Goal: Task Accomplishment & Management: Use online tool/utility

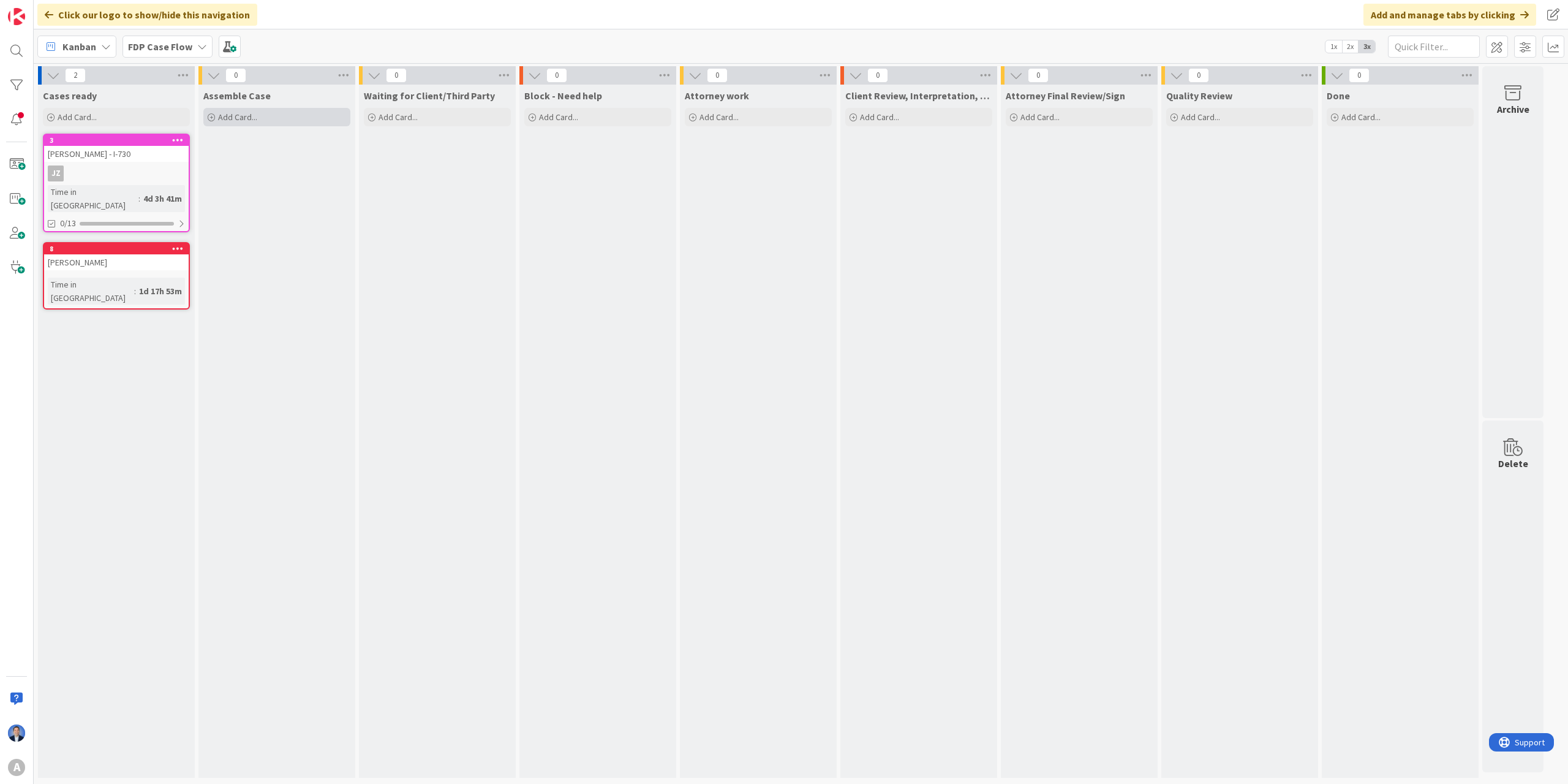
click at [248, 122] on span "Add Card..." at bounding box center [238, 117] width 39 height 11
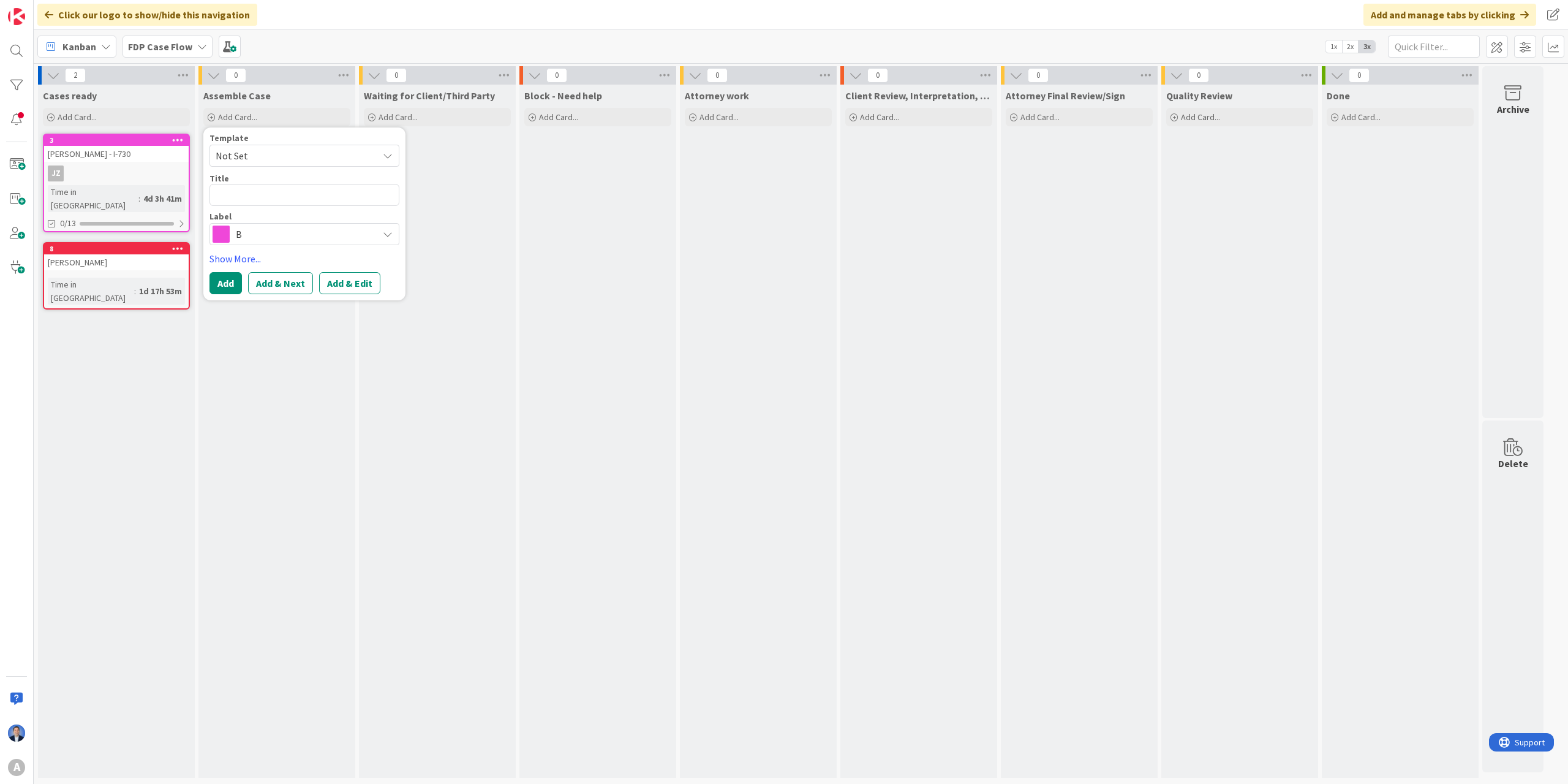
type textarea "x"
type textarea "d"
type textarea "x"
type textarea "df"
type textarea "x"
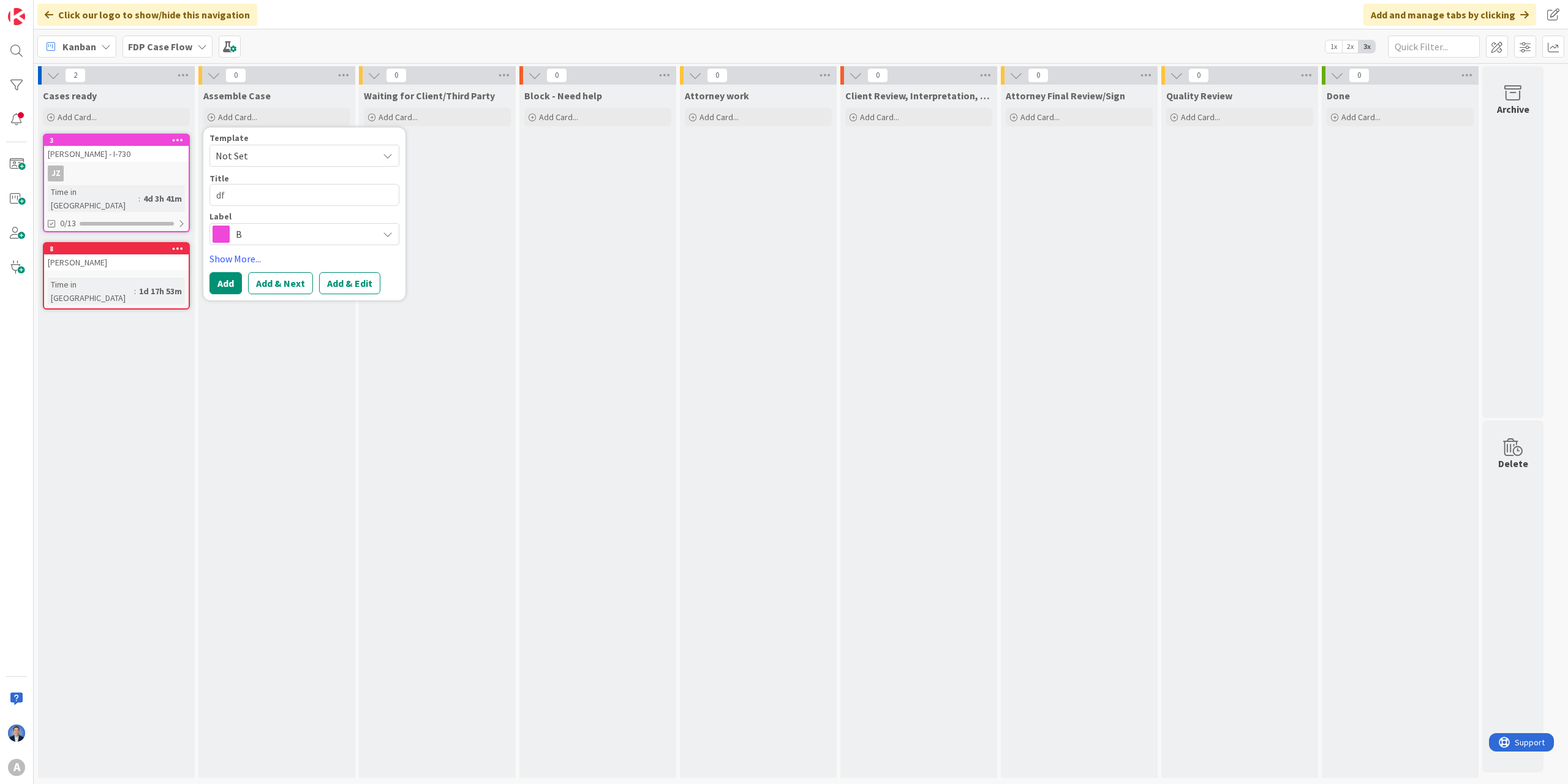
type textarea "dfd"
type textarea "x"
type textarea "dfdf"
type textarea "x"
type textarea "dfdfd"
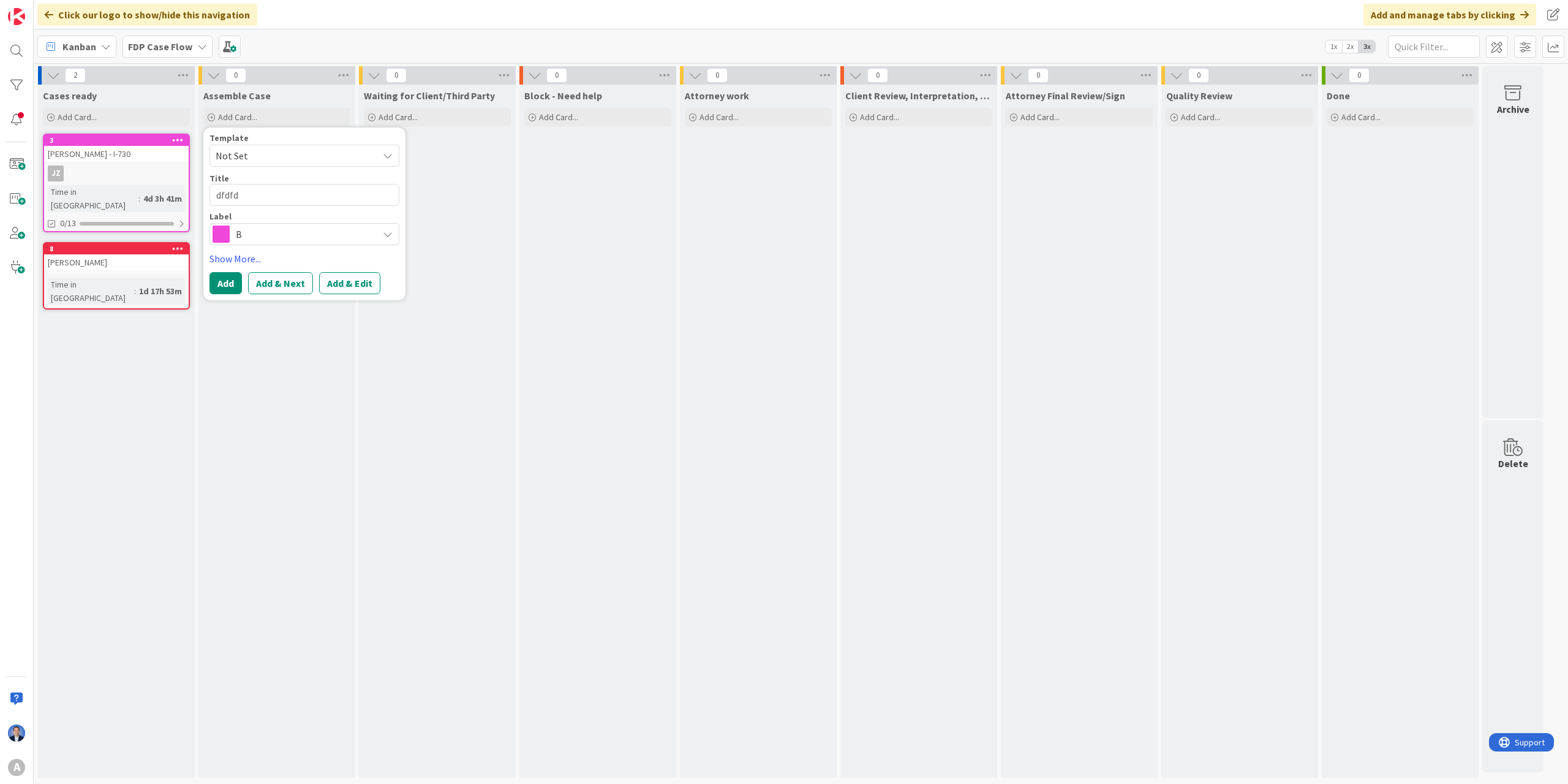
type textarea "x"
type textarea "dfdfdf"
click at [237, 278] on button "Add" at bounding box center [226, 283] width 33 height 22
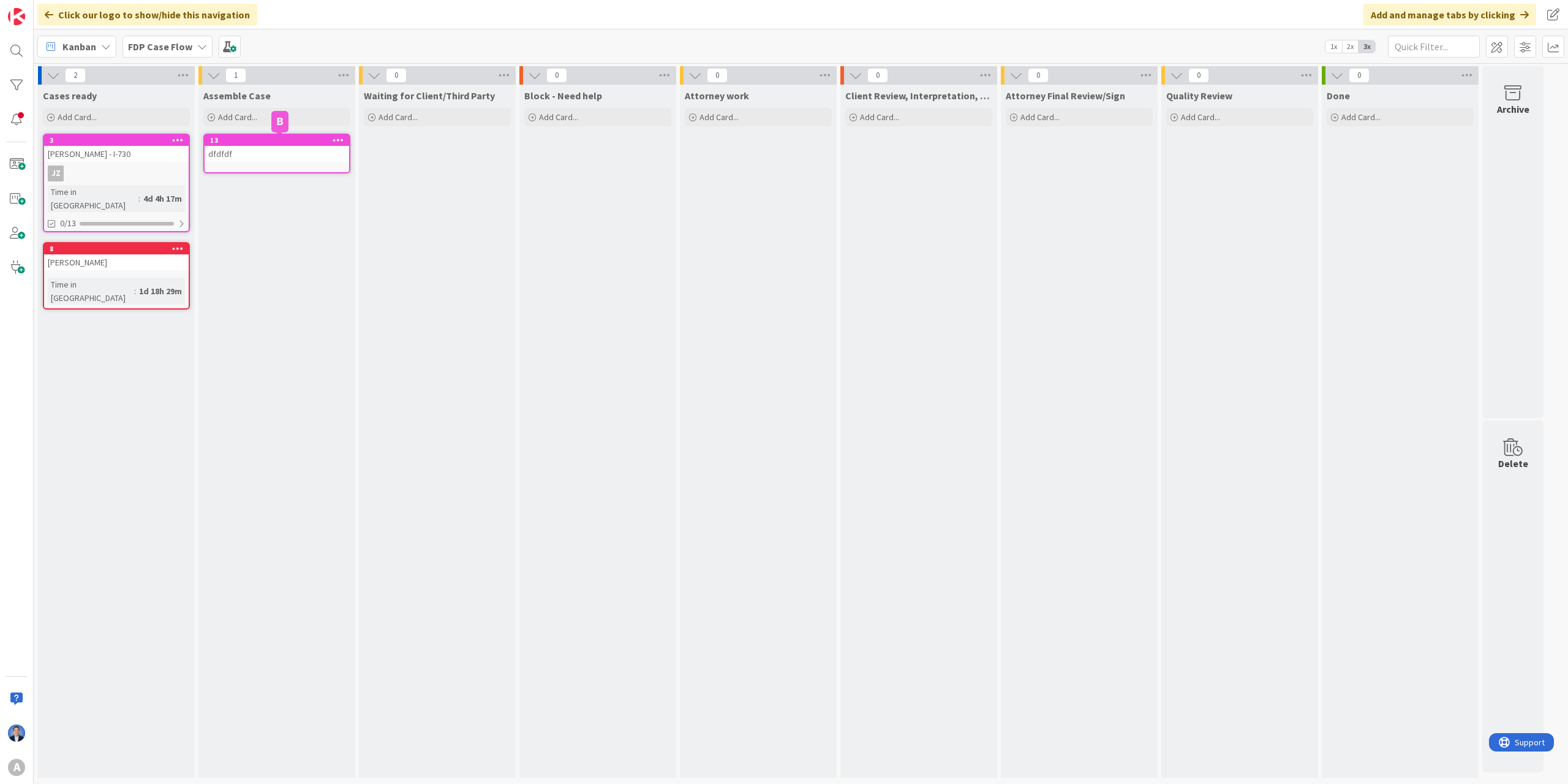
click at [342, 140] on icon at bounding box center [338, 140] width 12 height 9
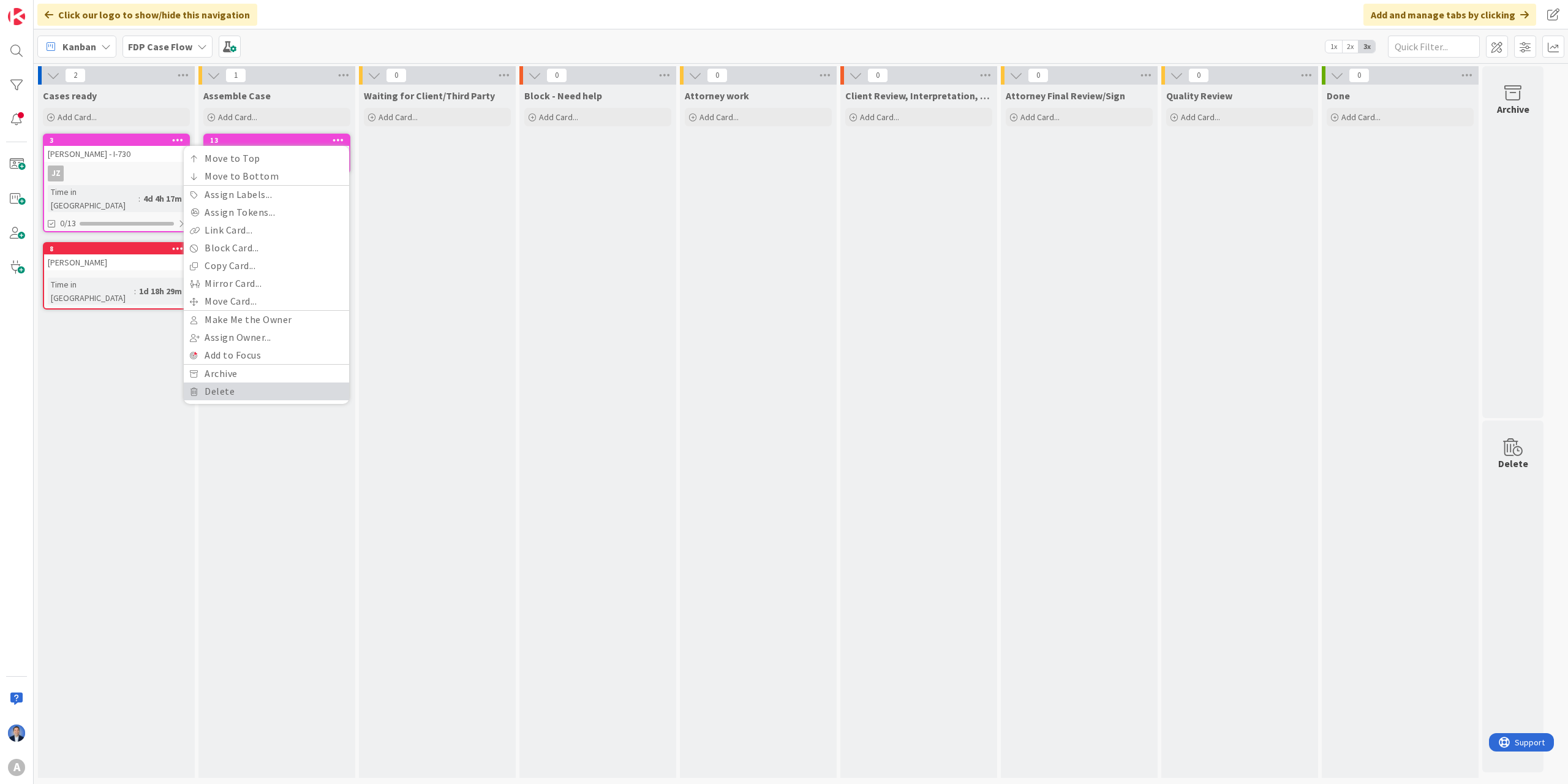
click at [265, 393] on link "Delete" at bounding box center [266, 391] width 165 height 18
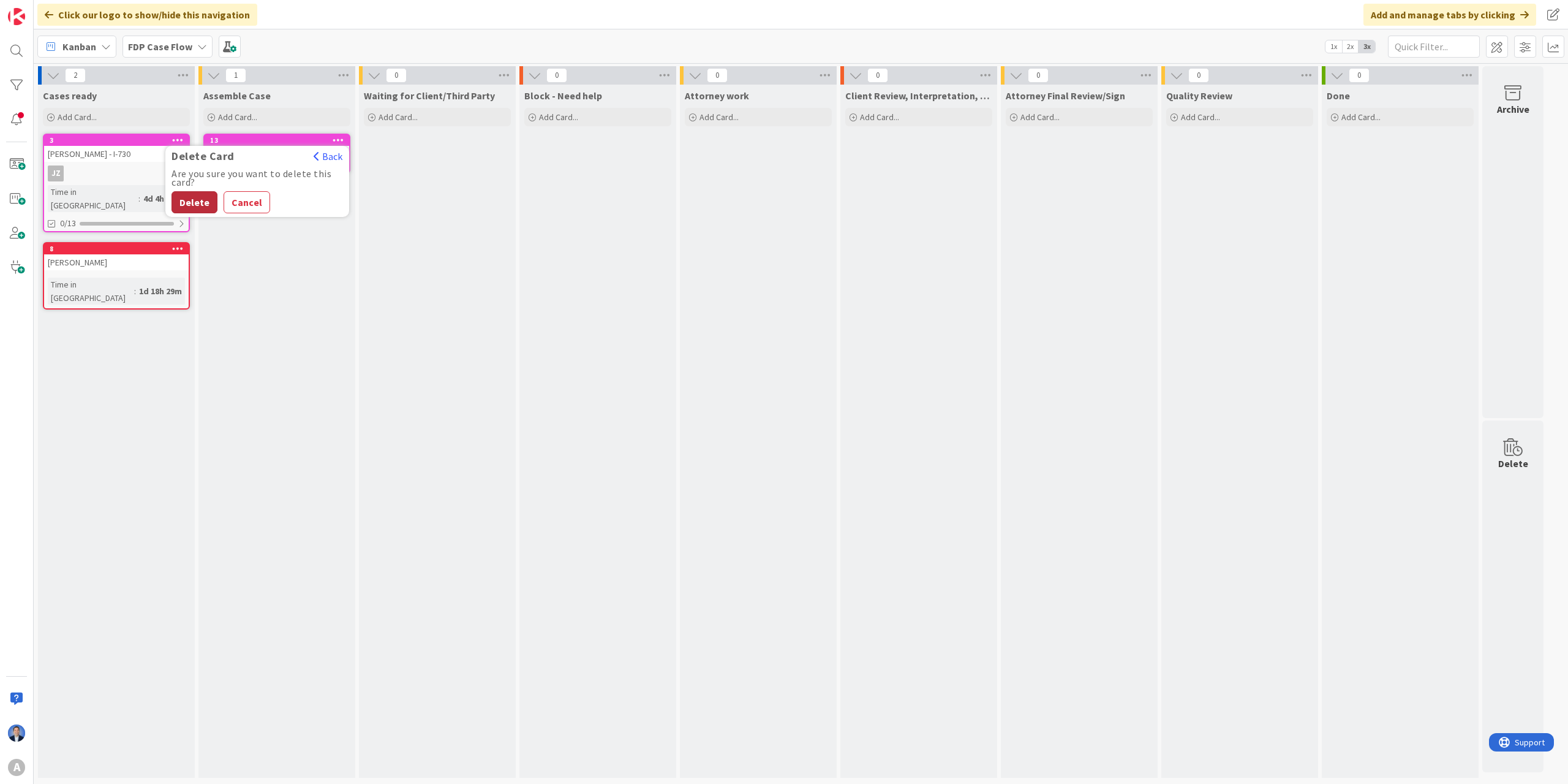
click at [200, 198] on button "Delete" at bounding box center [194, 202] width 46 height 22
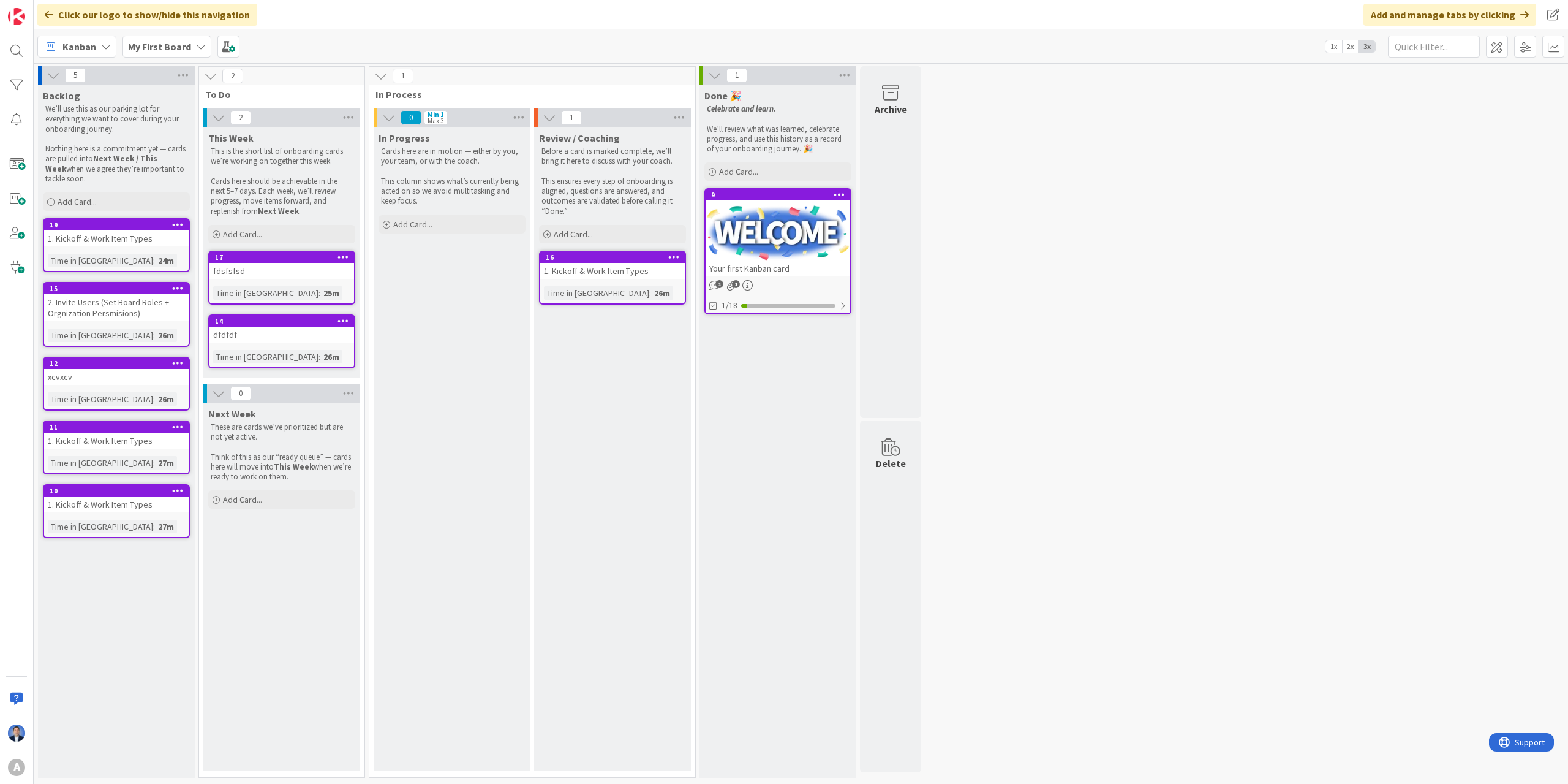
click at [116, 229] on div "19" at bounding box center [116, 225] width 144 height 11
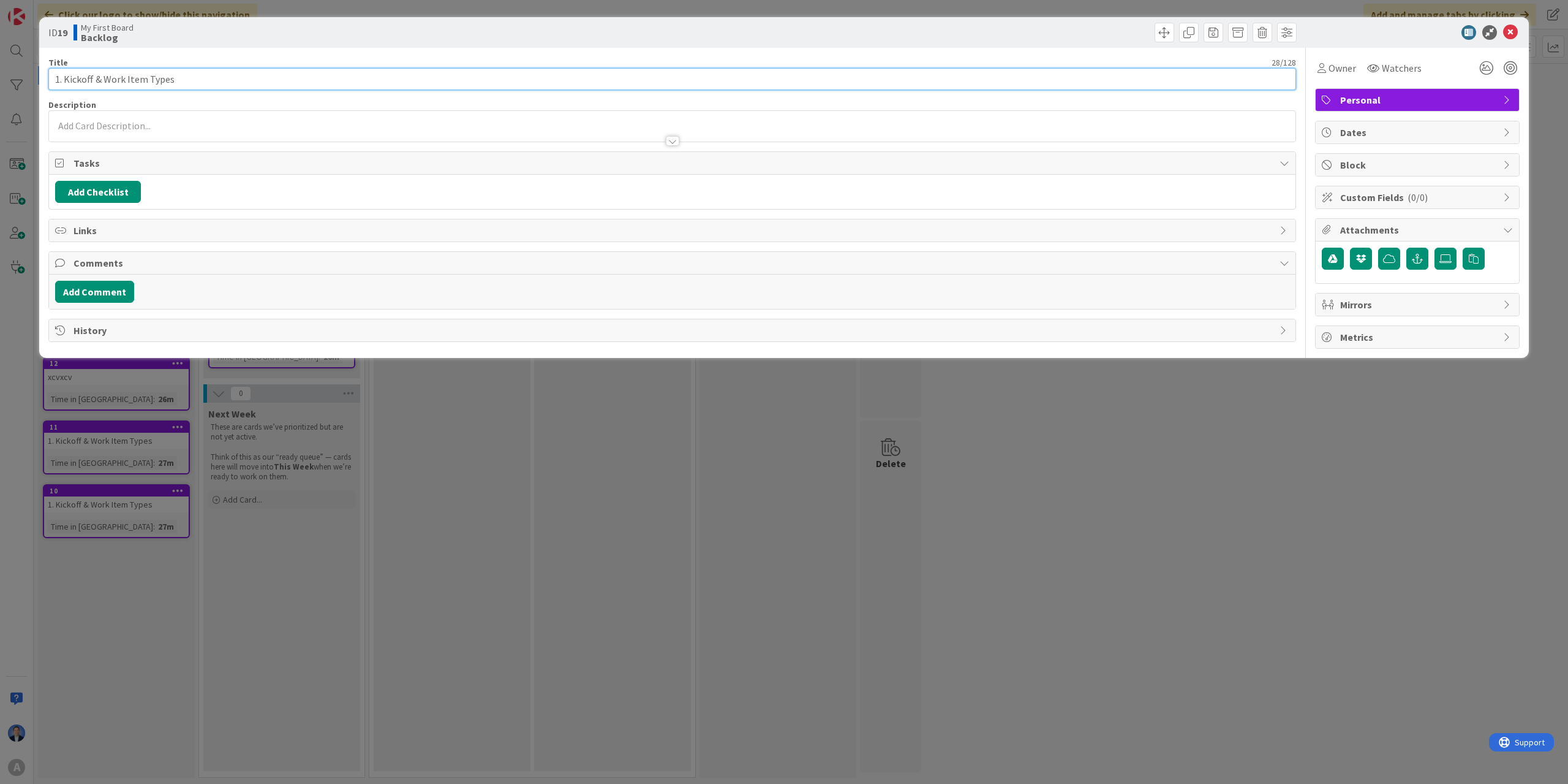
click at [139, 78] on input "1. Kickoff & Work Item Types" at bounding box center [672, 79] width 1248 height 22
click at [84, 78] on input "1. Kickoff & Work Item Types" at bounding box center [672, 79] width 1248 height 22
drag, startPoint x: 84, startPoint y: 78, endPoint x: 199, endPoint y: 74, distance: 115.1
click at [199, 74] on input "1. Kickoff & Work Item Types" at bounding box center [672, 79] width 1248 height 22
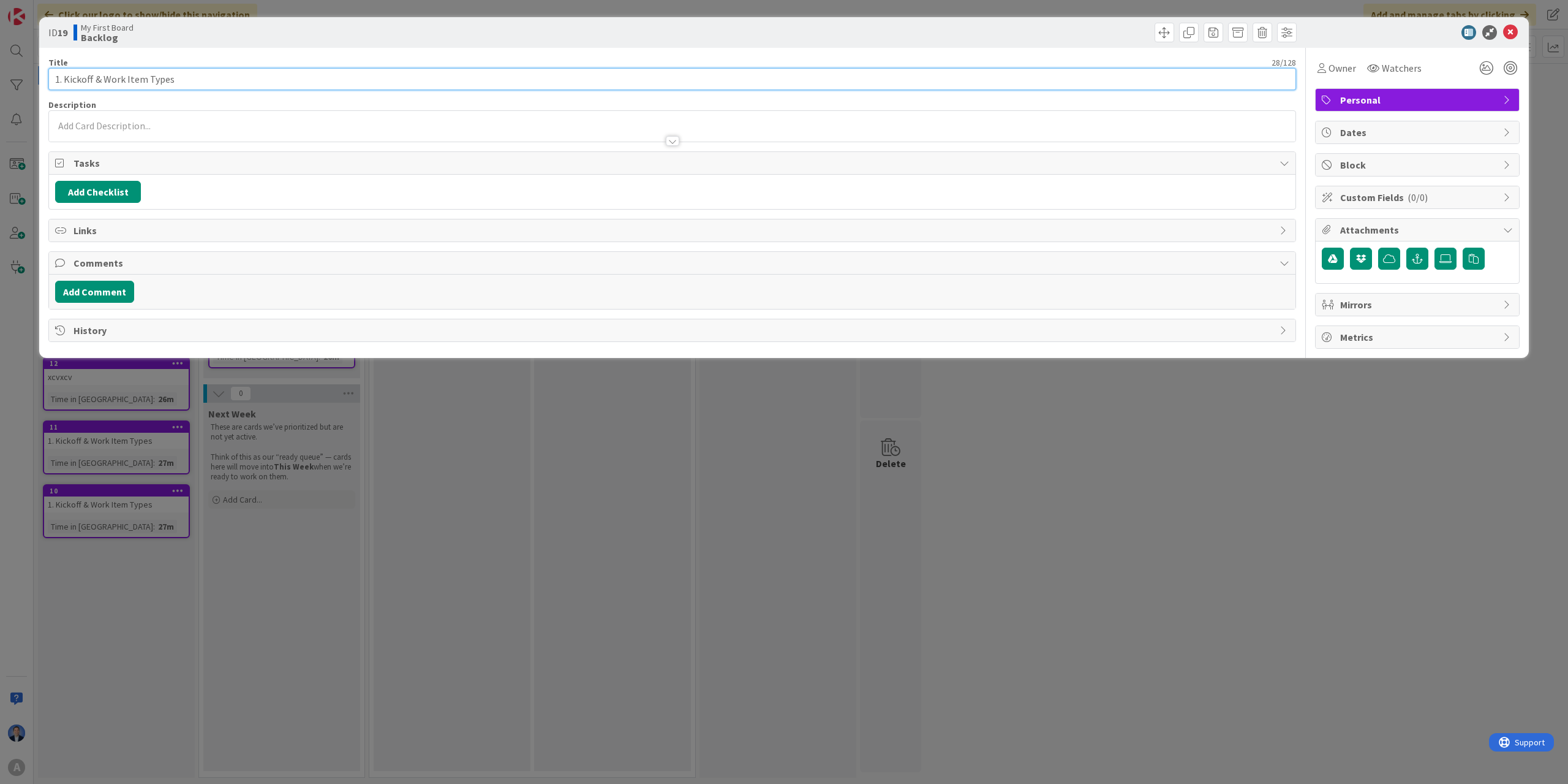
paste input "Success Criteria"
type input "1. Kickoff & Success Criteria"
click at [133, 122] on div at bounding box center [672, 129] width 1247 height 25
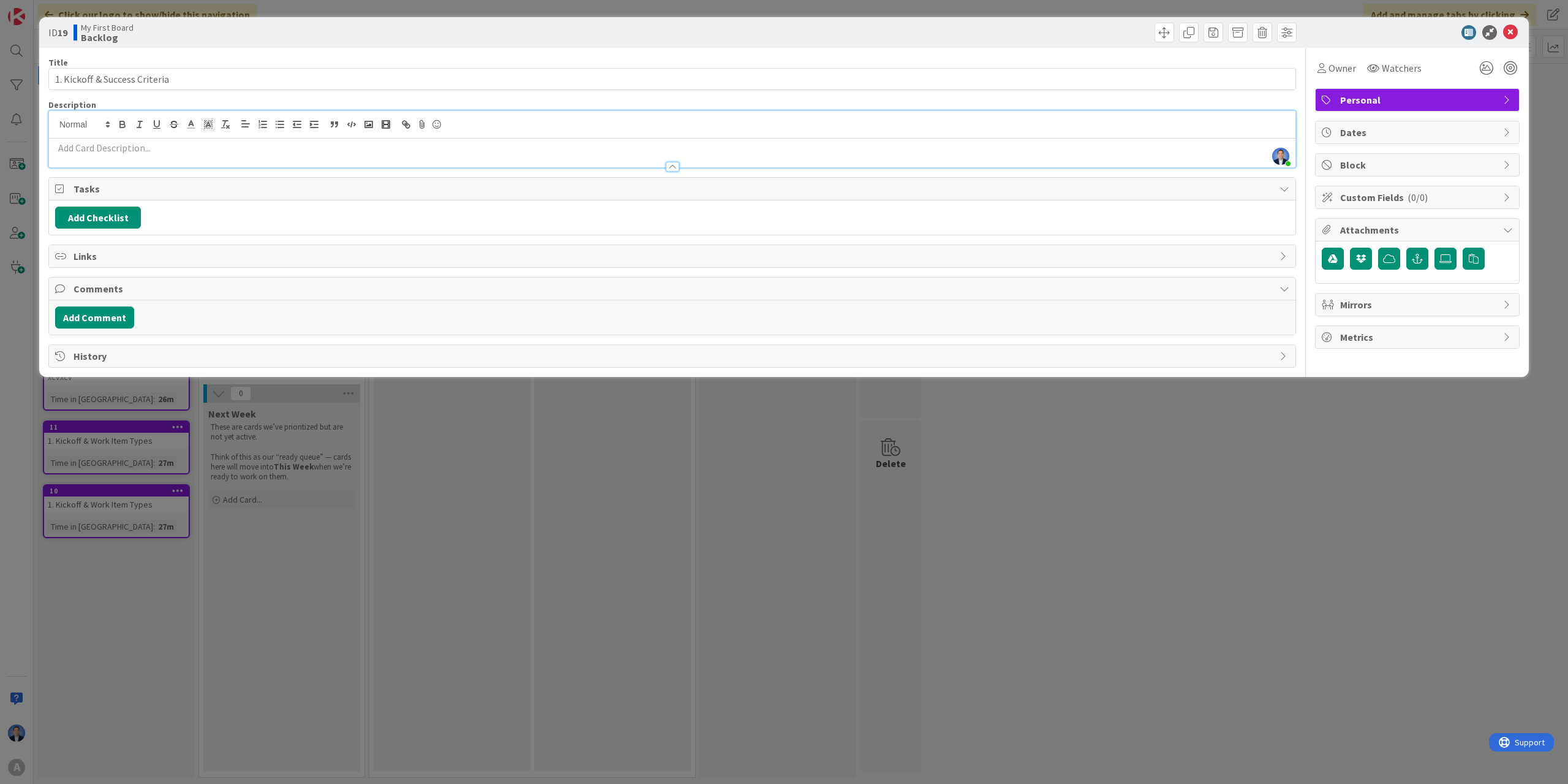
click at [149, 153] on p at bounding box center [672, 148] width 1234 height 14
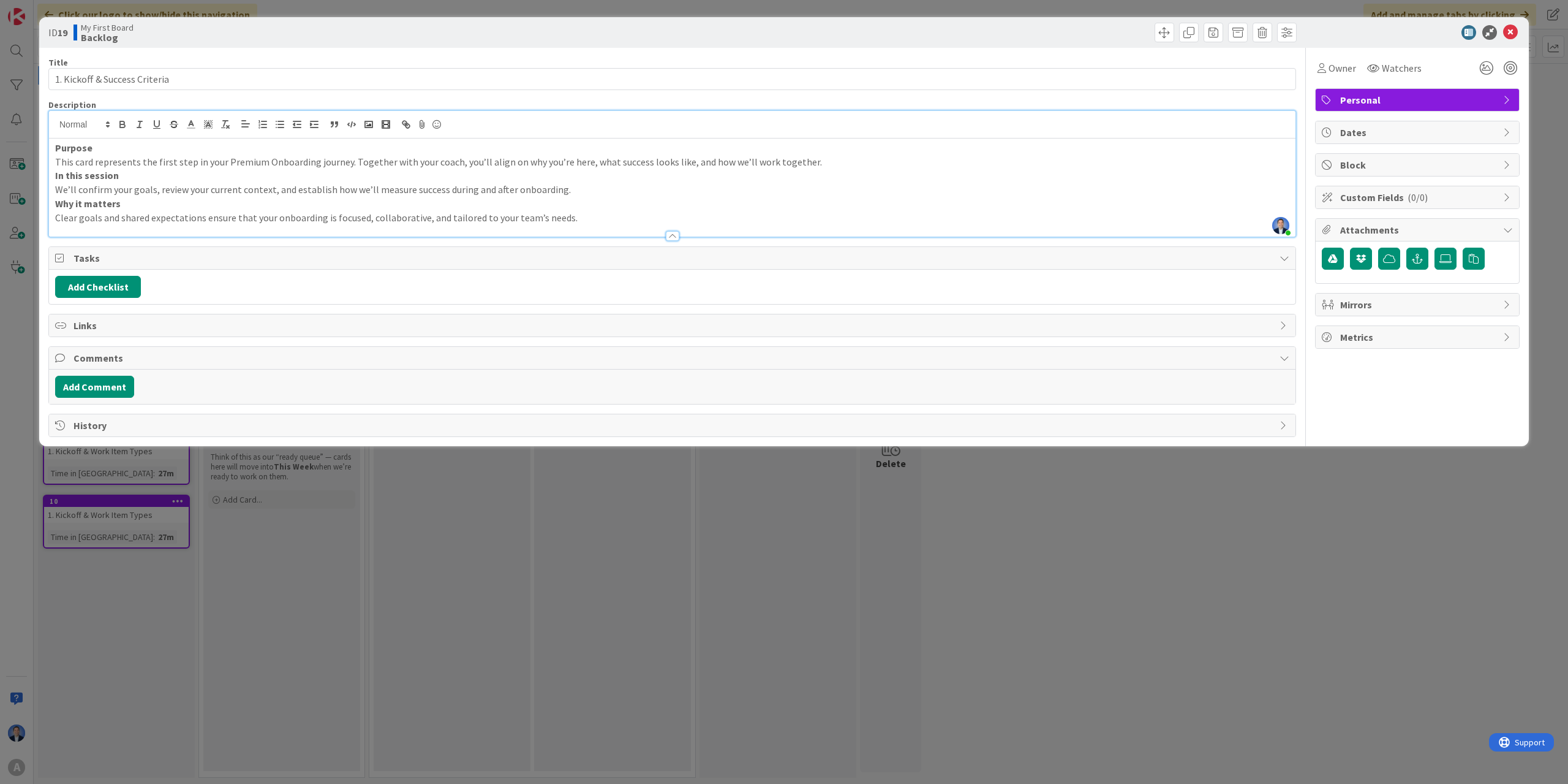
click at [842, 161] on p "This card represents the first step in your Premium Onboarding journey. Togethe…" at bounding box center [672, 162] width 1234 height 14
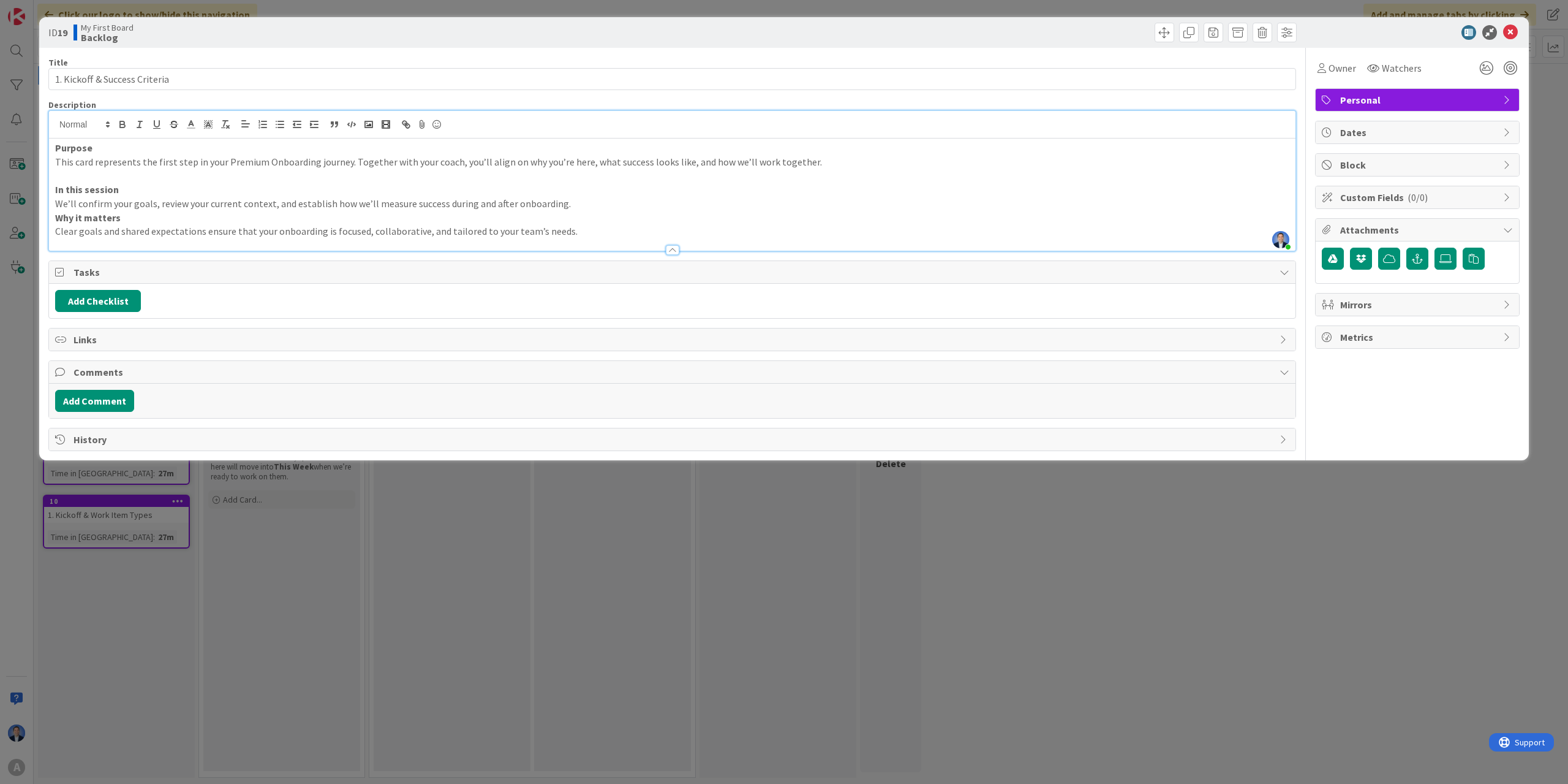
click at [682, 201] on p "We’ll confirm your goals, review your current context, and establish how we’ll …" at bounding box center [672, 204] width 1234 height 14
